Goal: Task Accomplishment & Management: Manage account settings

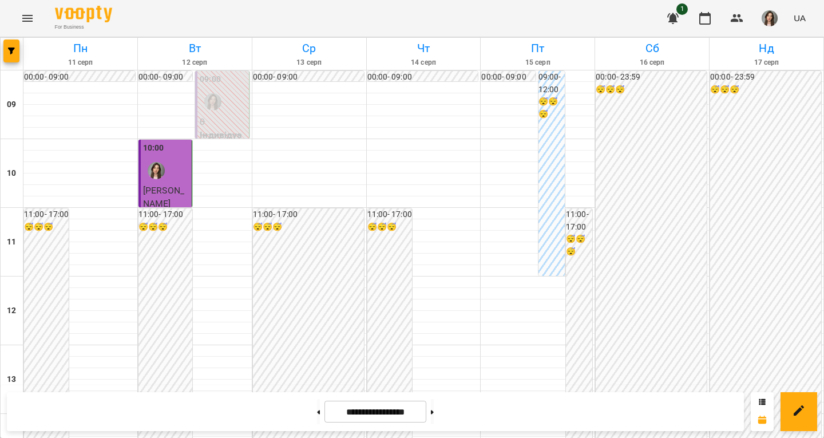
scroll to position [344, 0]
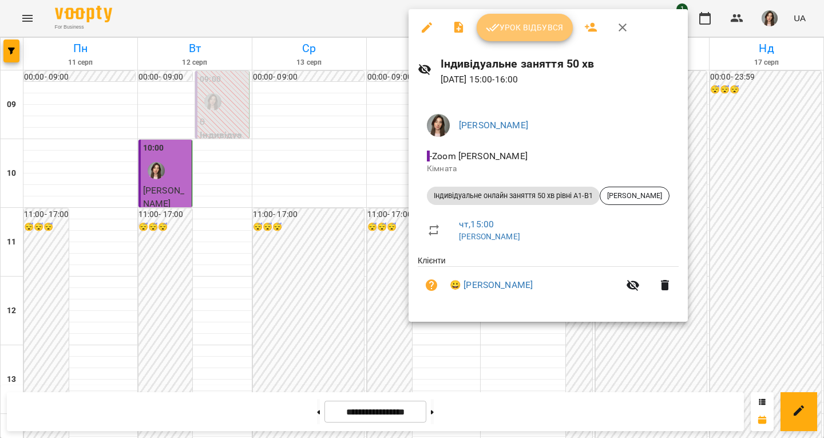
click at [518, 30] on span "Урок відбувся" at bounding box center [525, 28] width 78 height 14
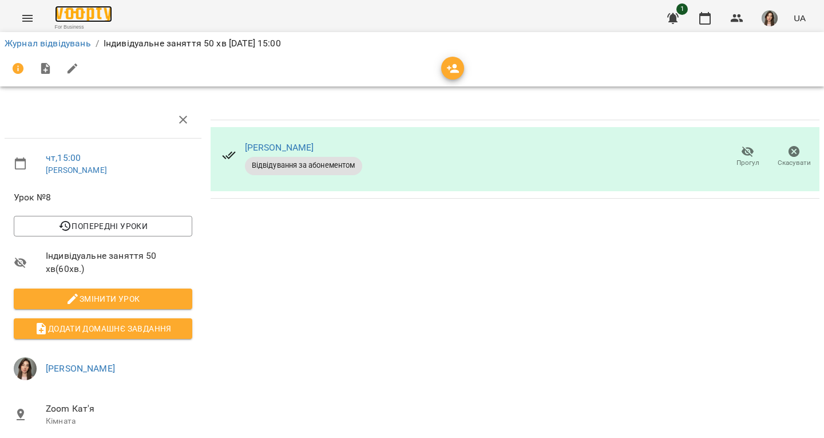
click at [104, 18] on img at bounding box center [83, 14] width 57 height 17
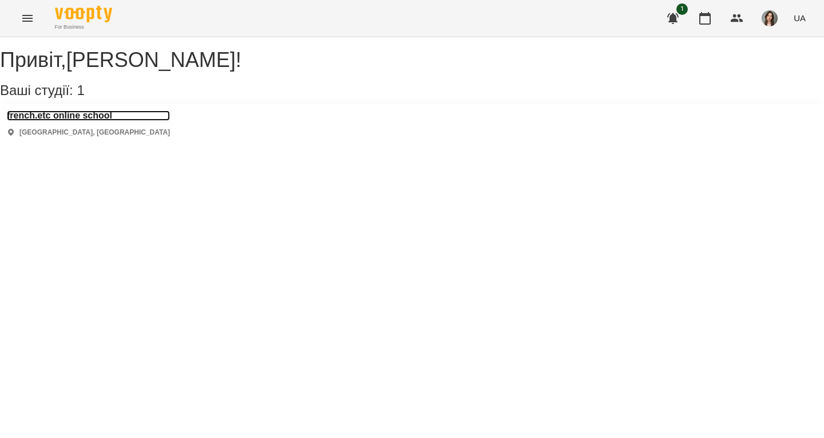
click at [107, 121] on h3 "french.etc online school" at bounding box center [88, 116] width 163 height 10
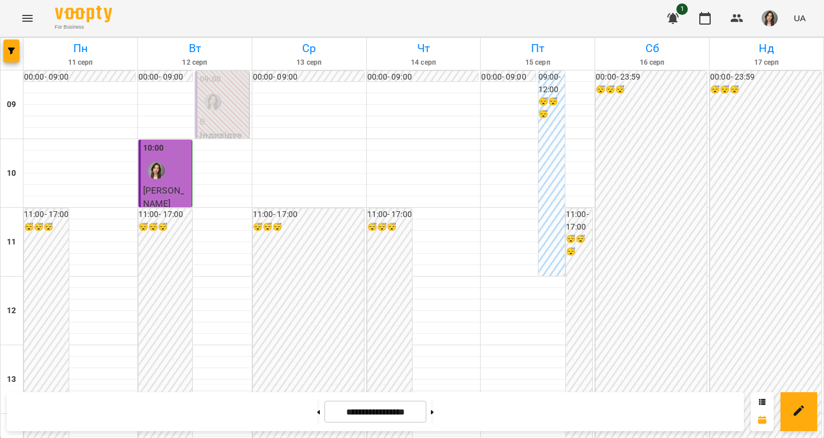
scroll to position [515, 0]
